Goal: Share content: Share content

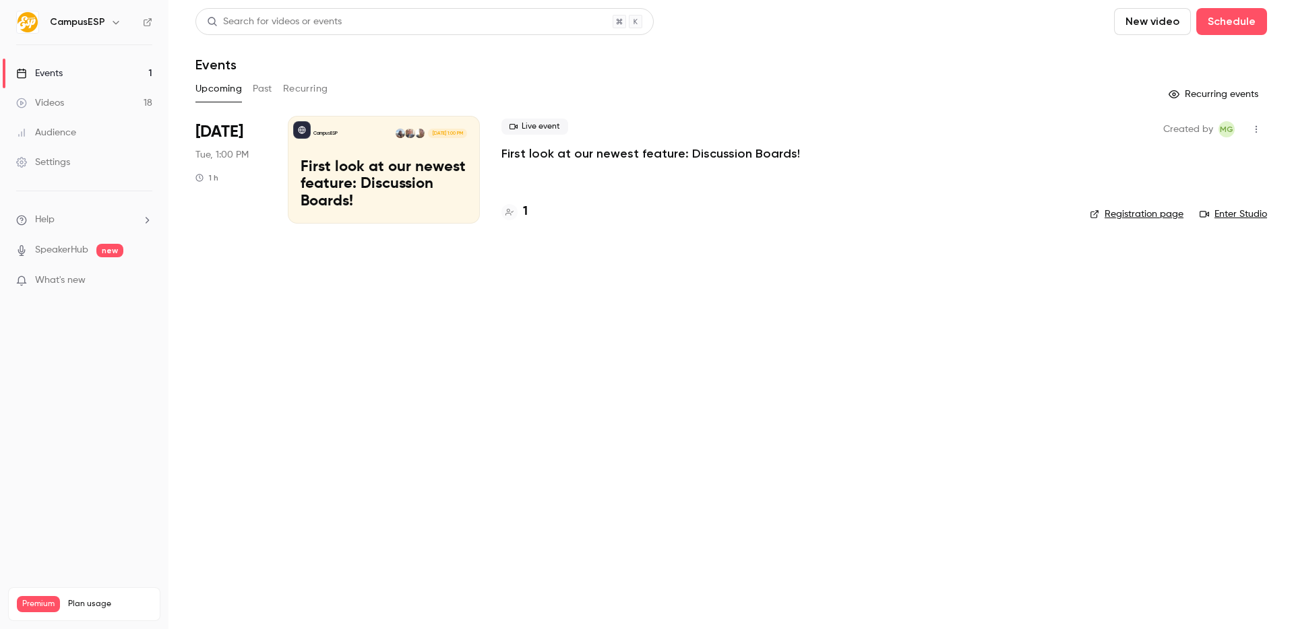
click at [84, 25] on h6 "CampusESP" at bounding box center [77, 21] width 55 height 13
click at [103, 24] on div "CampusESP" at bounding box center [91, 22] width 82 height 16
click at [114, 24] on icon "button" at bounding box center [115, 22] width 11 height 11
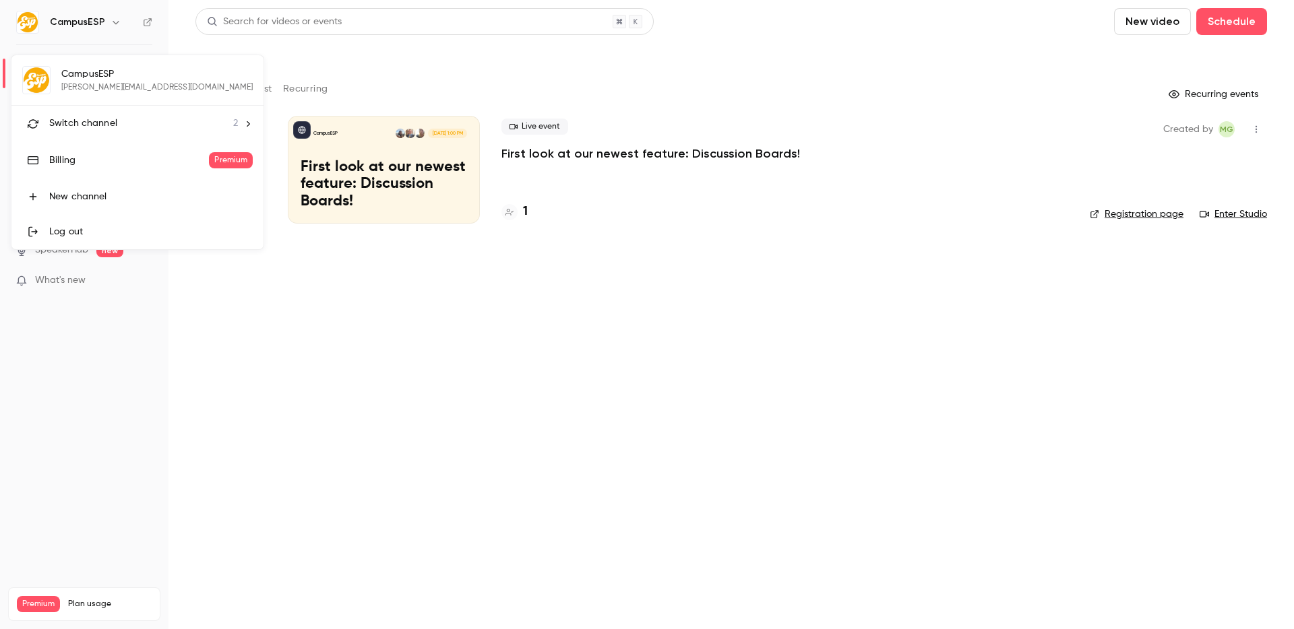
click at [91, 121] on span "Switch channel" at bounding box center [83, 124] width 68 height 14
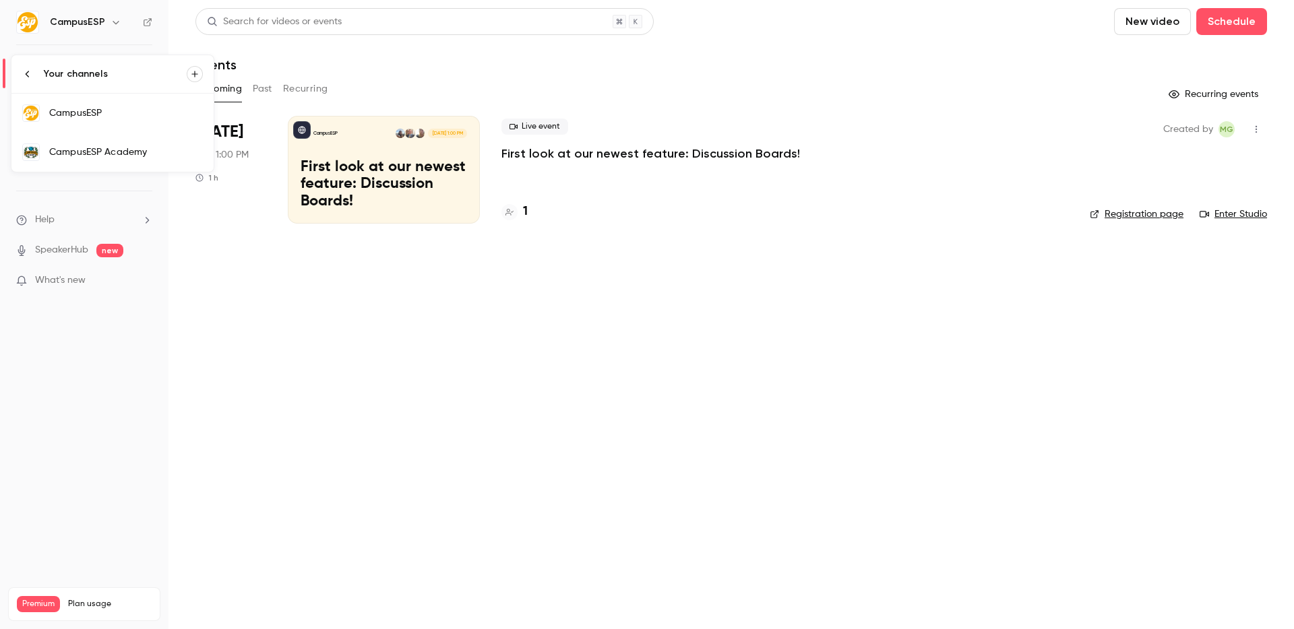
click at [88, 148] on div "CampusESP Academy" at bounding box center [126, 152] width 154 height 13
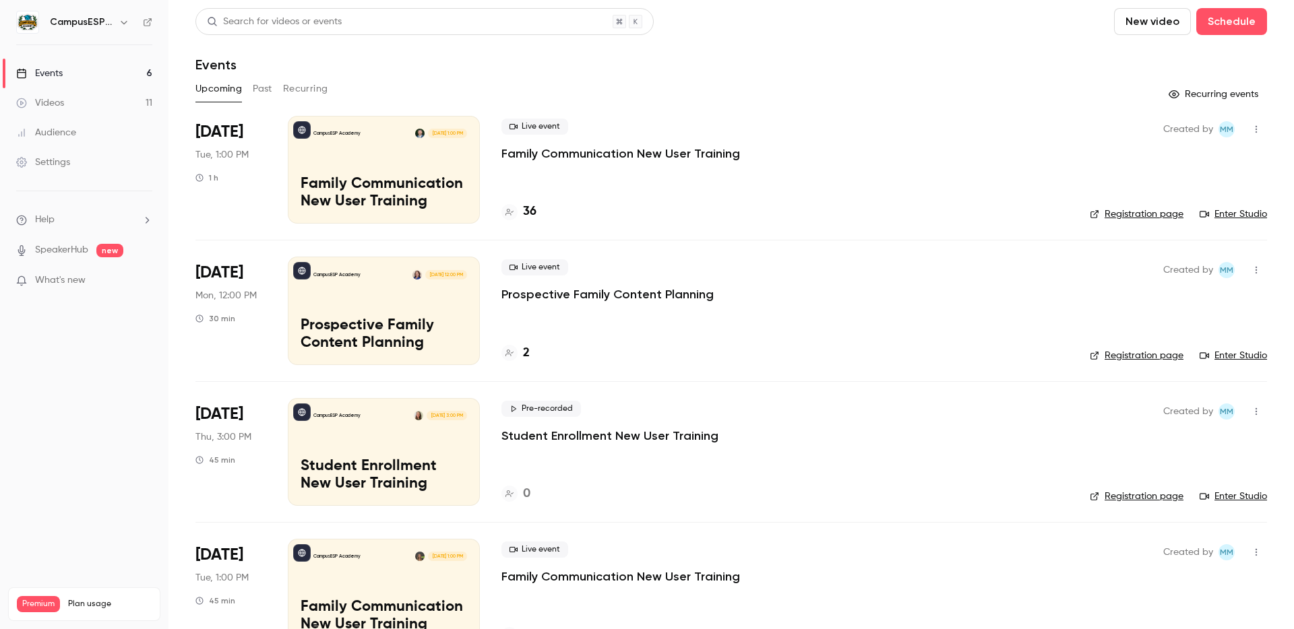
click at [524, 150] on p "Family Communication New User Training" at bounding box center [620, 154] width 239 height 16
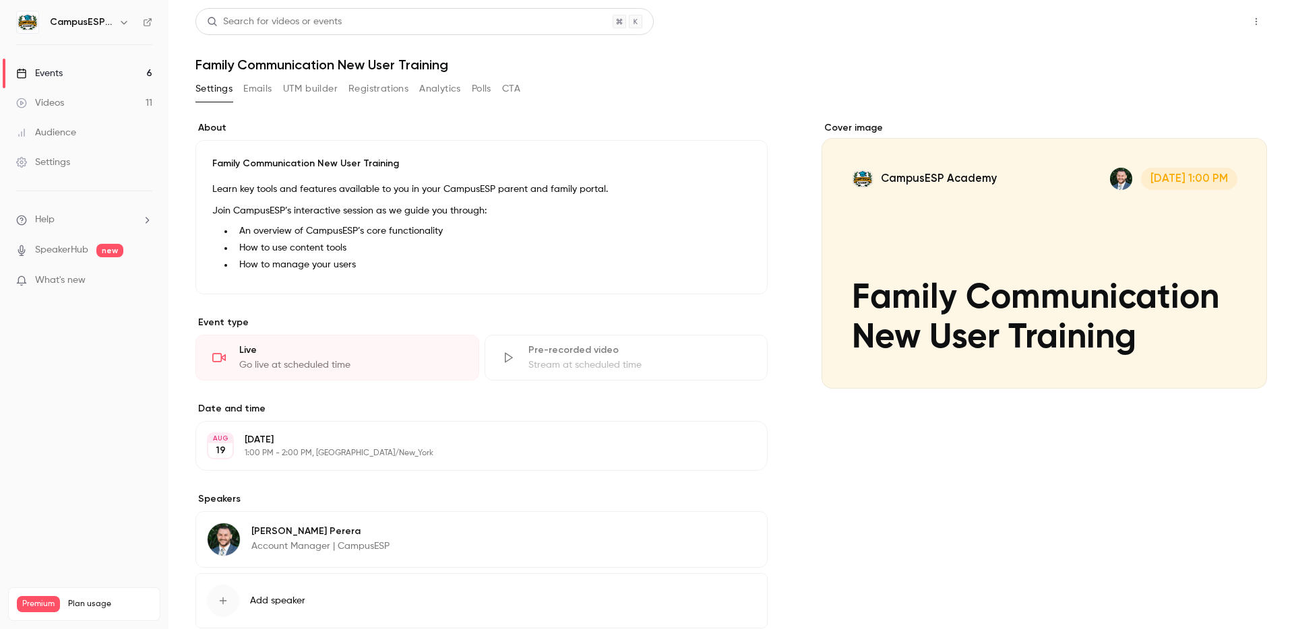
click at [1191, 28] on button "Share" at bounding box center [1207, 21] width 53 height 27
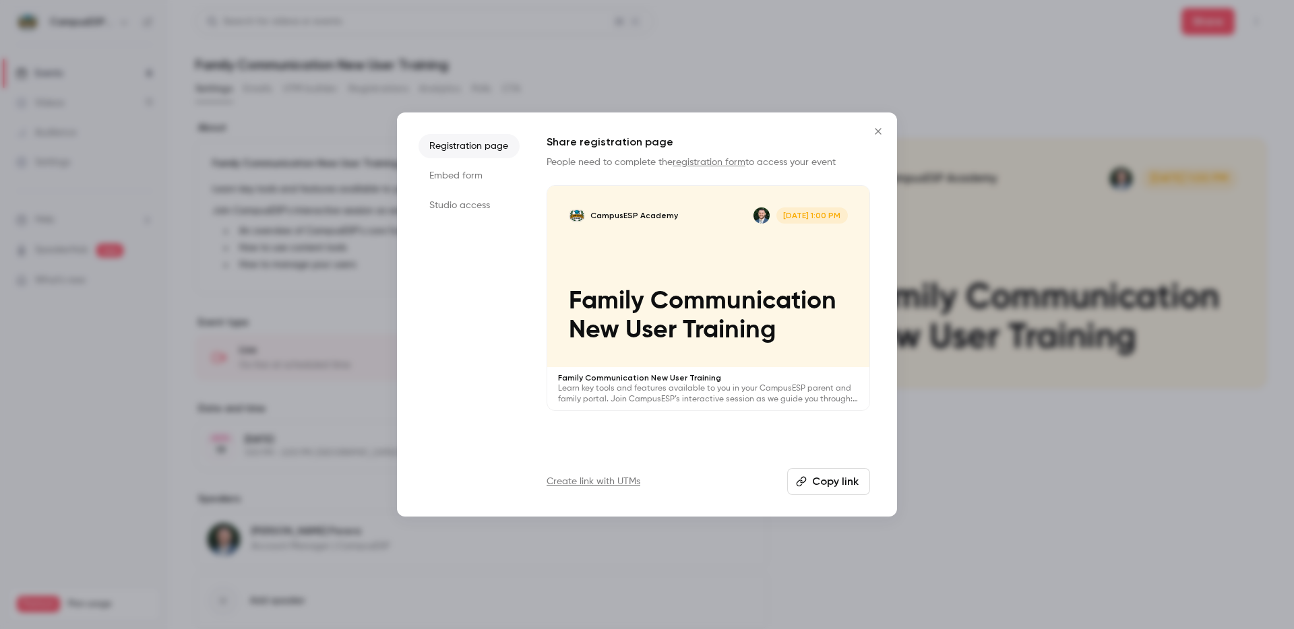
click at [820, 488] on button "Copy link" at bounding box center [828, 481] width 83 height 27
click at [680, 162] on link "registration form" at bounding box center [708, 162] width 73 height 9
click at [874, 129] on icon "Close" at bounding box center [878, 131] width 16 height 11
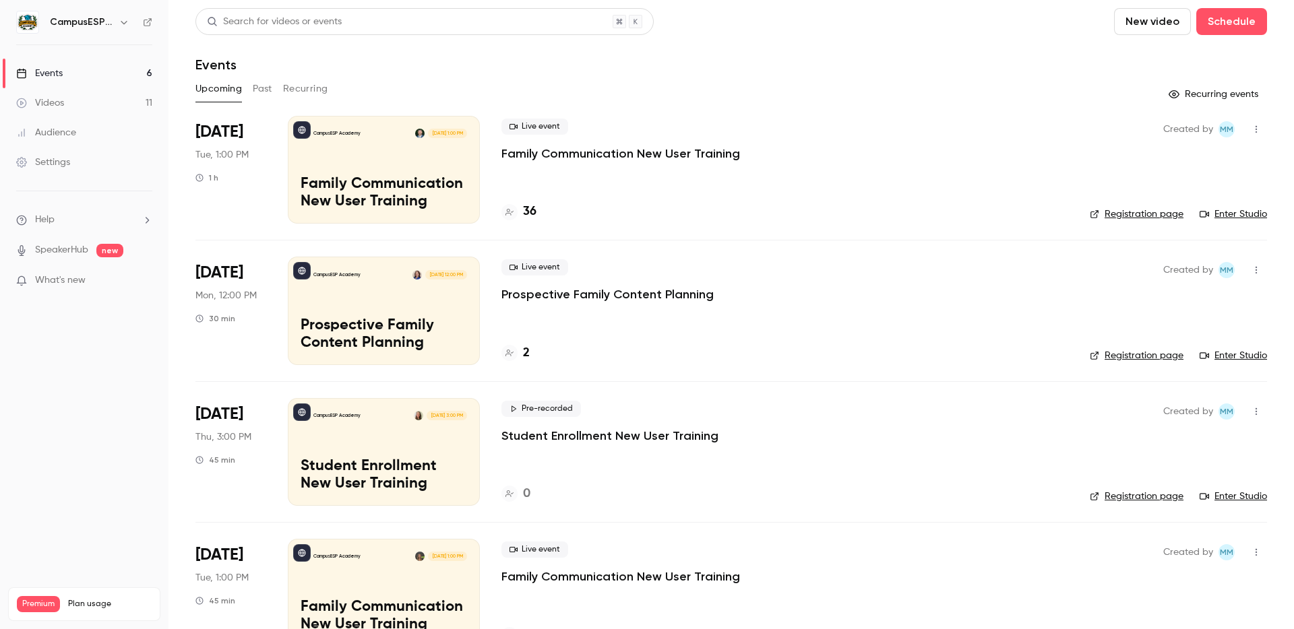
click at [264, 84] on button "Past" at bounding box center [263, 89] width 20 height 22
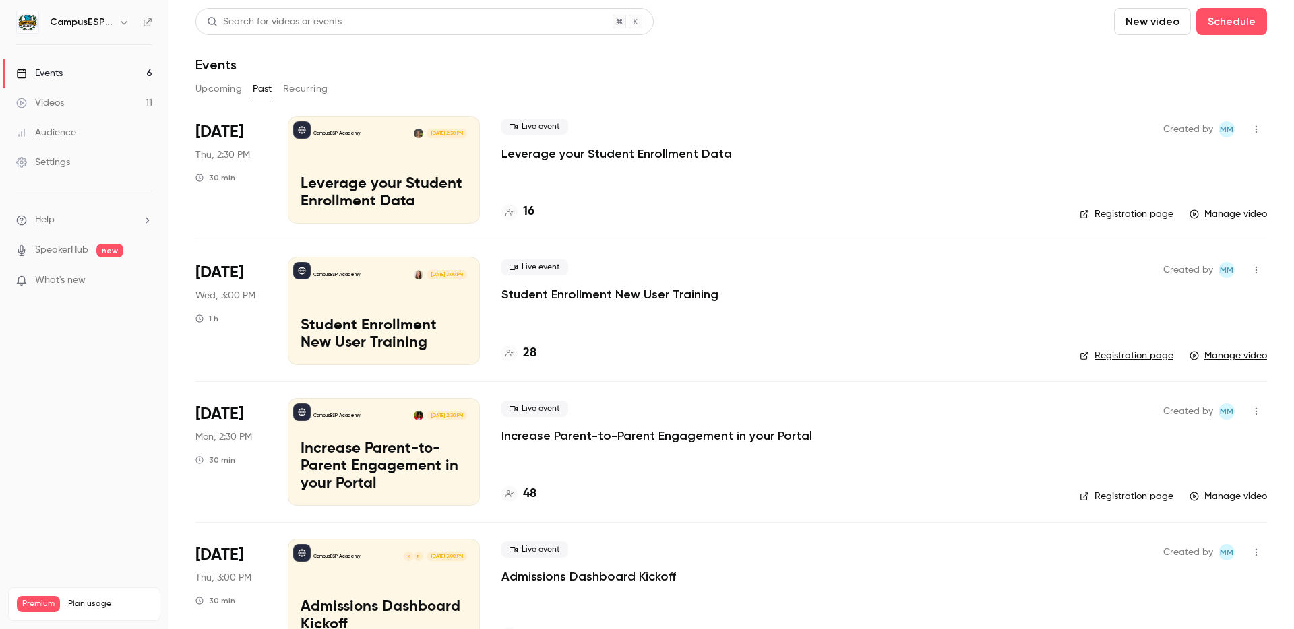
click at [348, 310] on div "CampusESP Academy [DATE] 3:00 PM Student Enrollment New User Training" at bounding box center [384, 311] width 192 height 108
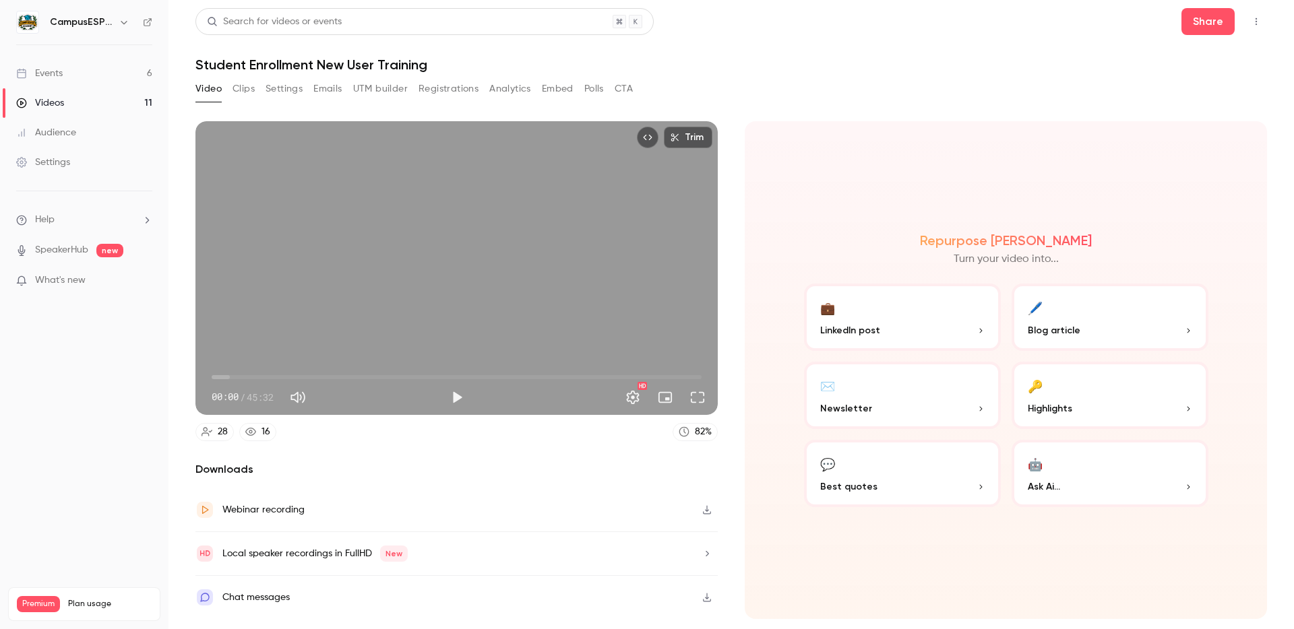
click at [244, 85] on button "Clips" at bounding box center [243, 89] width 22 height 22
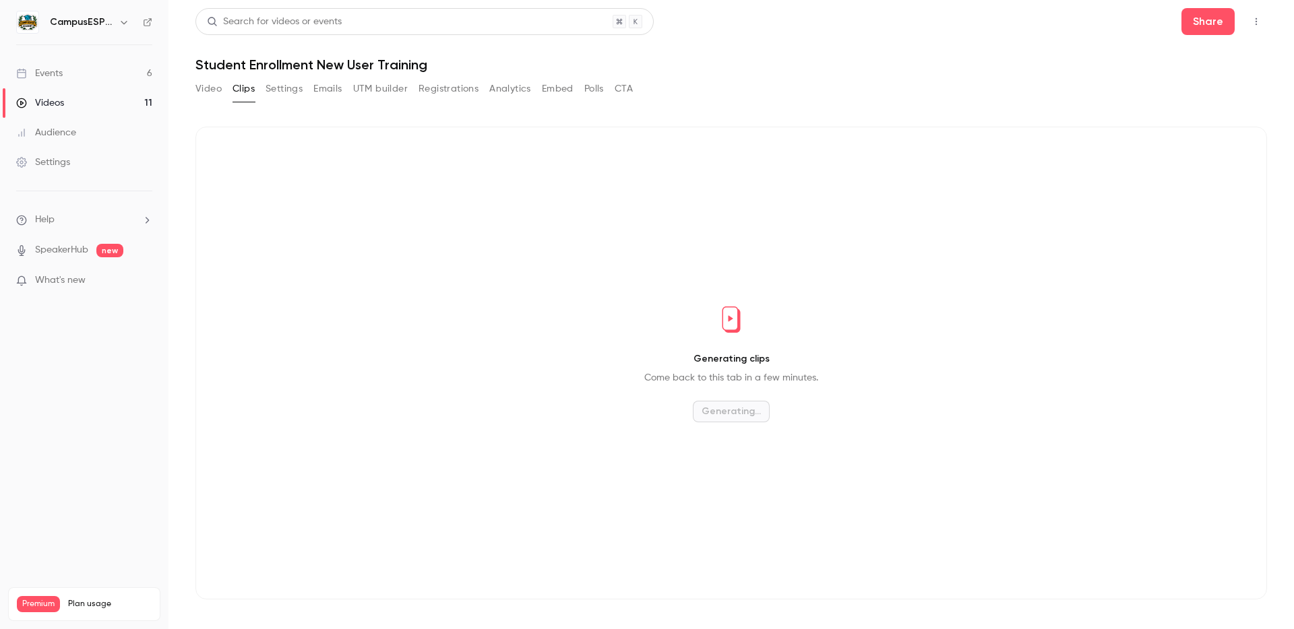
click at [268, 88] on button "Settings" at bounding box center [283, 89] width 37 height 22
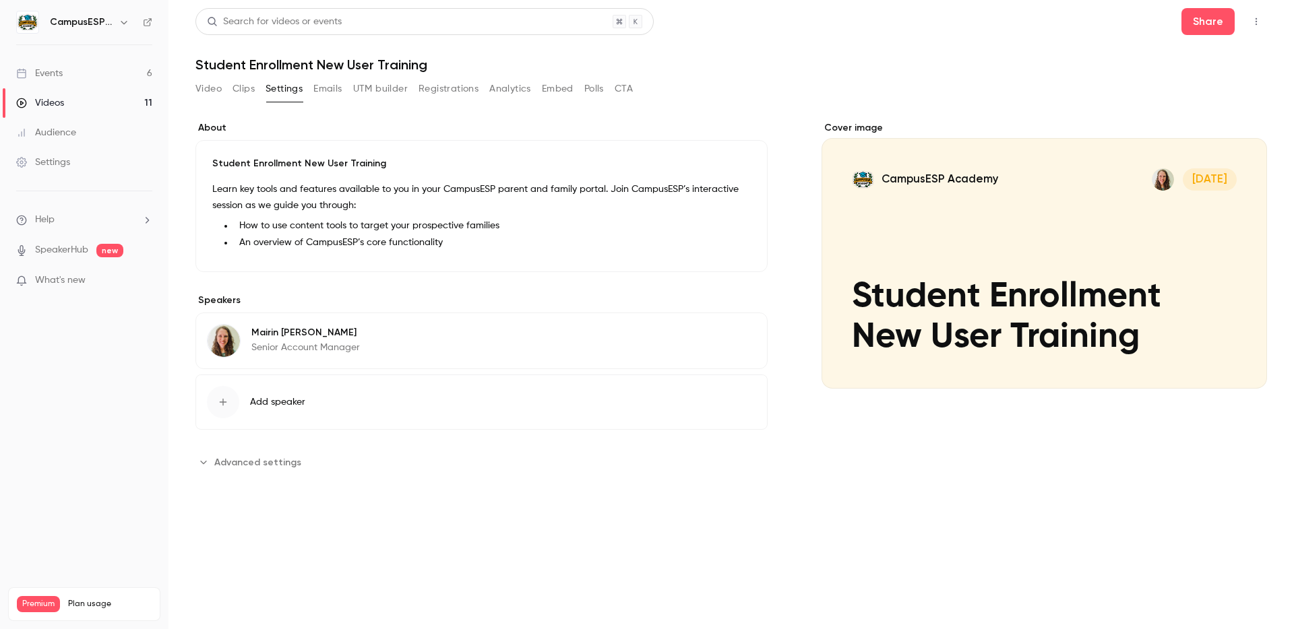
click at [545, 90] on button "Embed" at bounding box center [558, 89] width 32 height 22
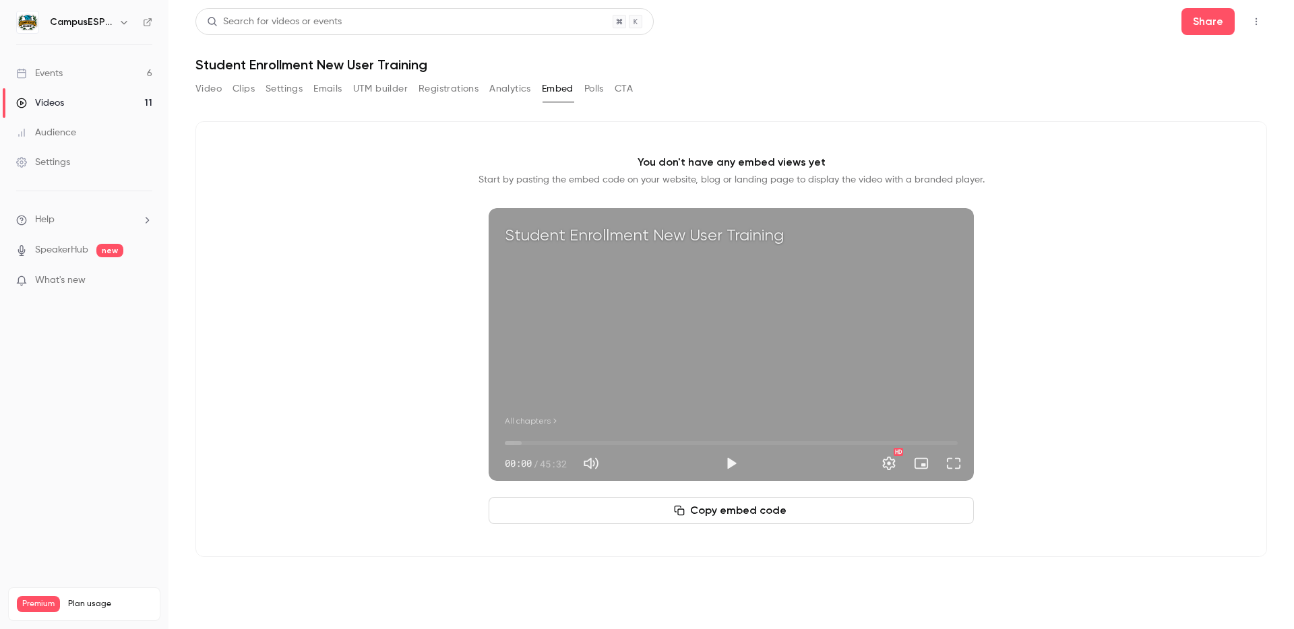
click at [687, 516] on button "Copy embed code" at bounding box center [730, 510] width 485 height 27
click at [622, 90] on button "CTA" at bounding box center [623, 89] width 18 height 22
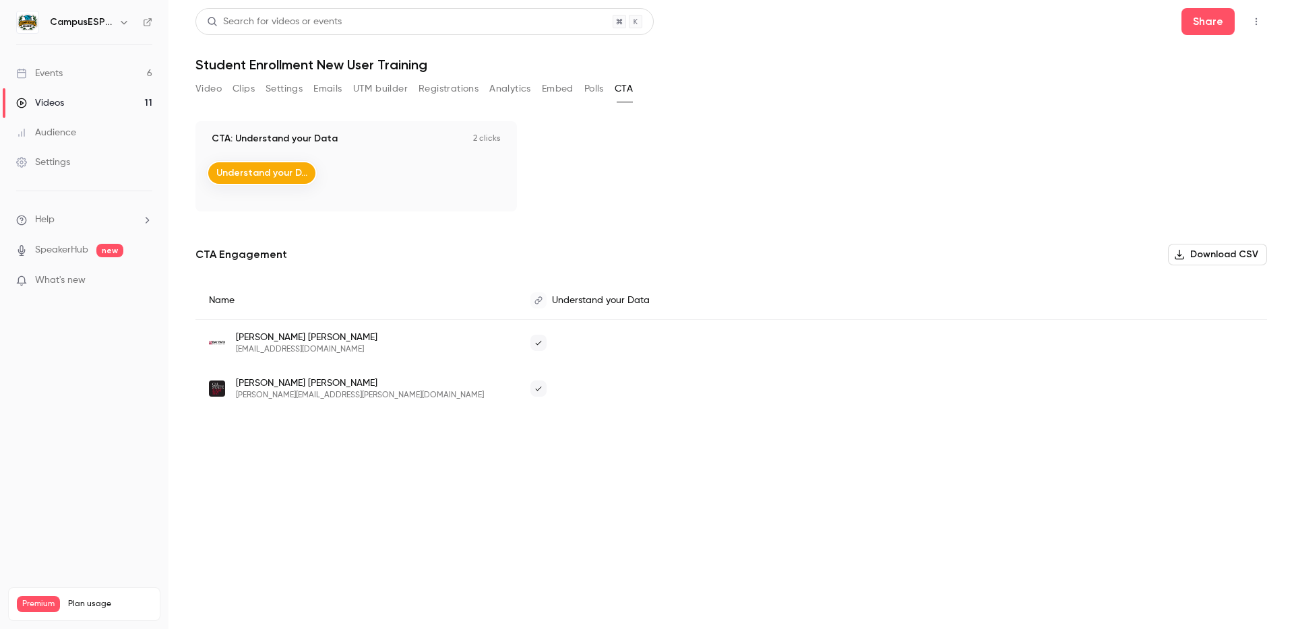
click at [67, 161] on div "Settings" at bounding box center [43, 162] width 54 height 13
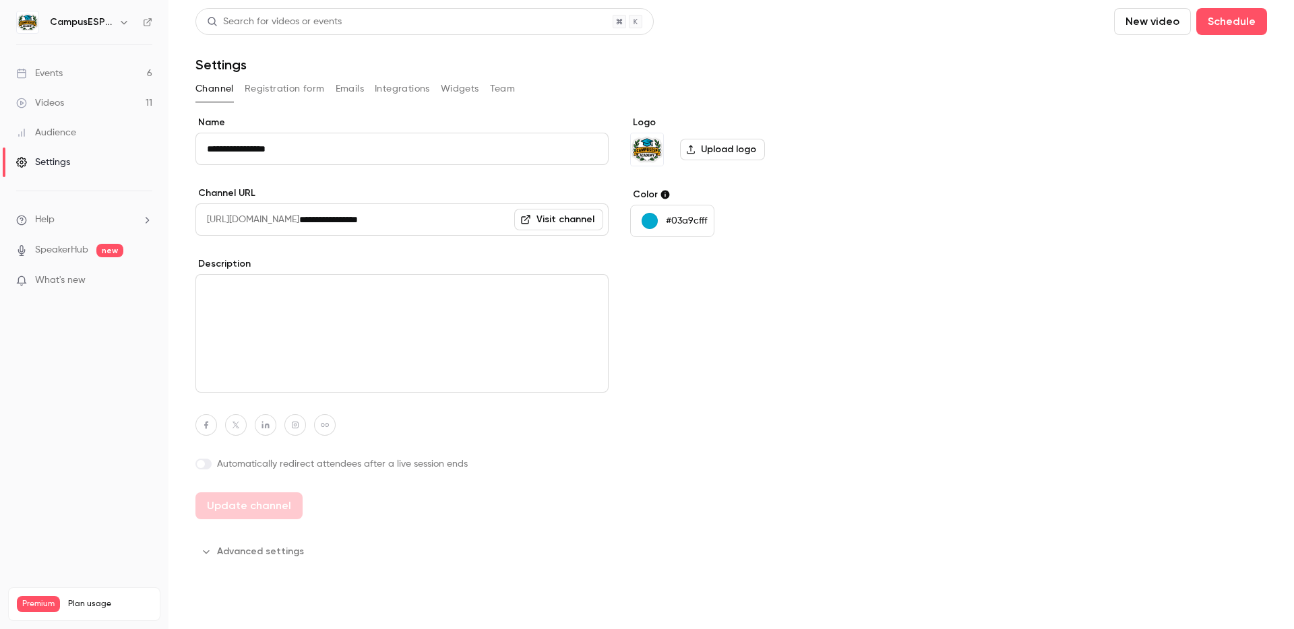
click at [342, 215] on input "**********" at bounding box center [453, 219] width 309 height 32
click at [559, 218] on link "Visit channel" at bounding box center [558, 220] width 89 height 22
click at [357, 220] on input "**********" at bounding box center [453, 219] width 309 height 32
drag, startPoint x: 336, startPoint y: 220, endPoint x: 439, endPoint y: 225, distance: 103.2
click at [439, 225] on input "**********" at bounding box center [453, 219] width 309 height 32
